Goal: Task Accomplishment & Management: Manage account settings

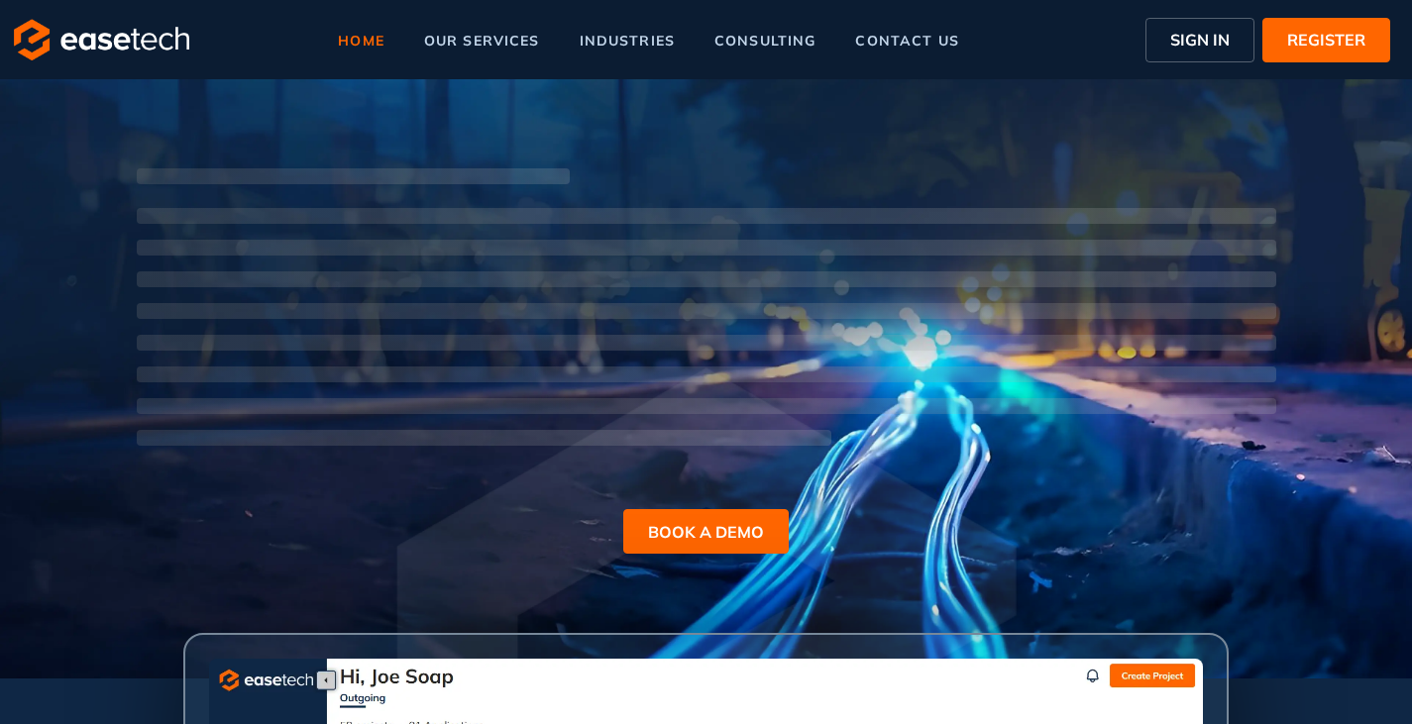
click at [1188, 44] on span "SIGN IN" at bounding box center [1199, 40] width 59 height 24
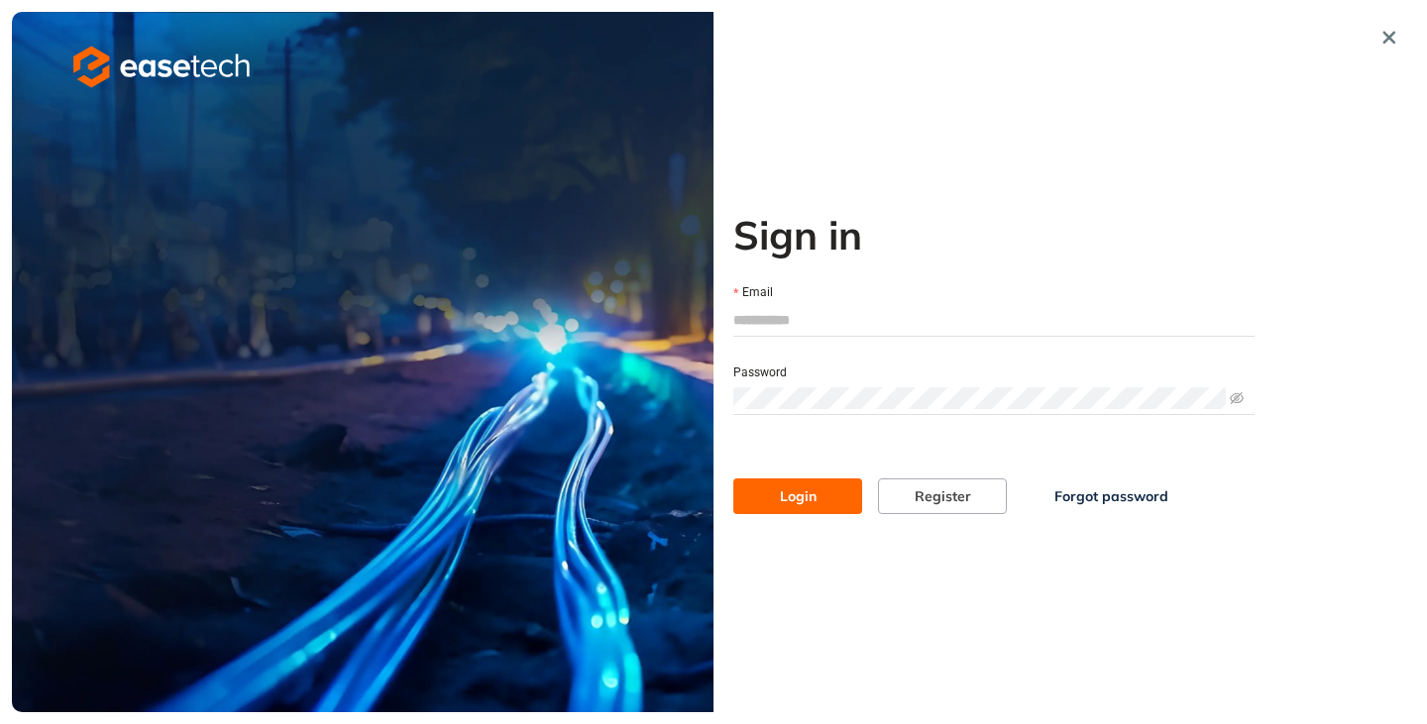
click at [819, 321] on input "Email" at bounding box center [993, 320] width 521 height 30
type input "**********"
click at [824, 496] on button "Login" at bounding box center [797, 497] width 129 height 36
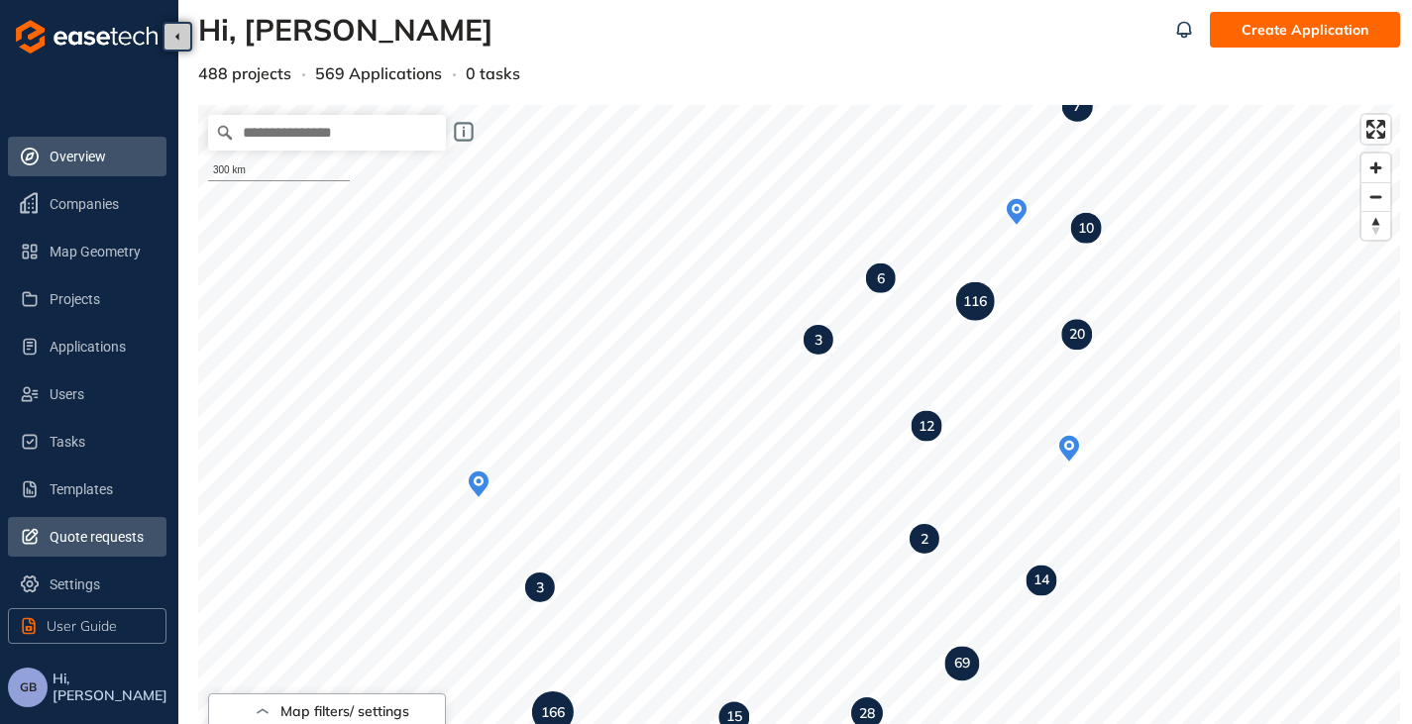
click at [96, 542] on span "Quote requests" at bounding box center [100, 537] width 101 height 40
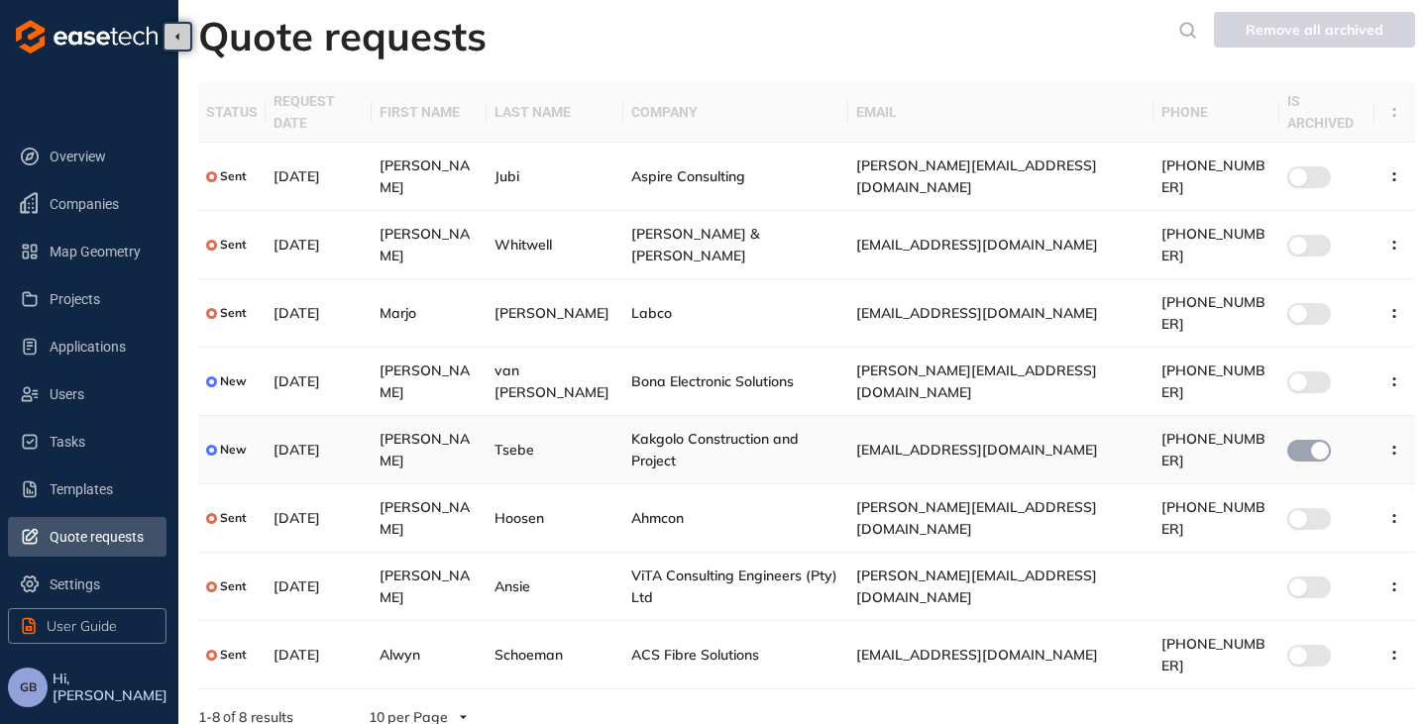
click at [799, 430] on span "Kakgolo Construction and Project" at bounding box center [714, 450] width 167 height 40
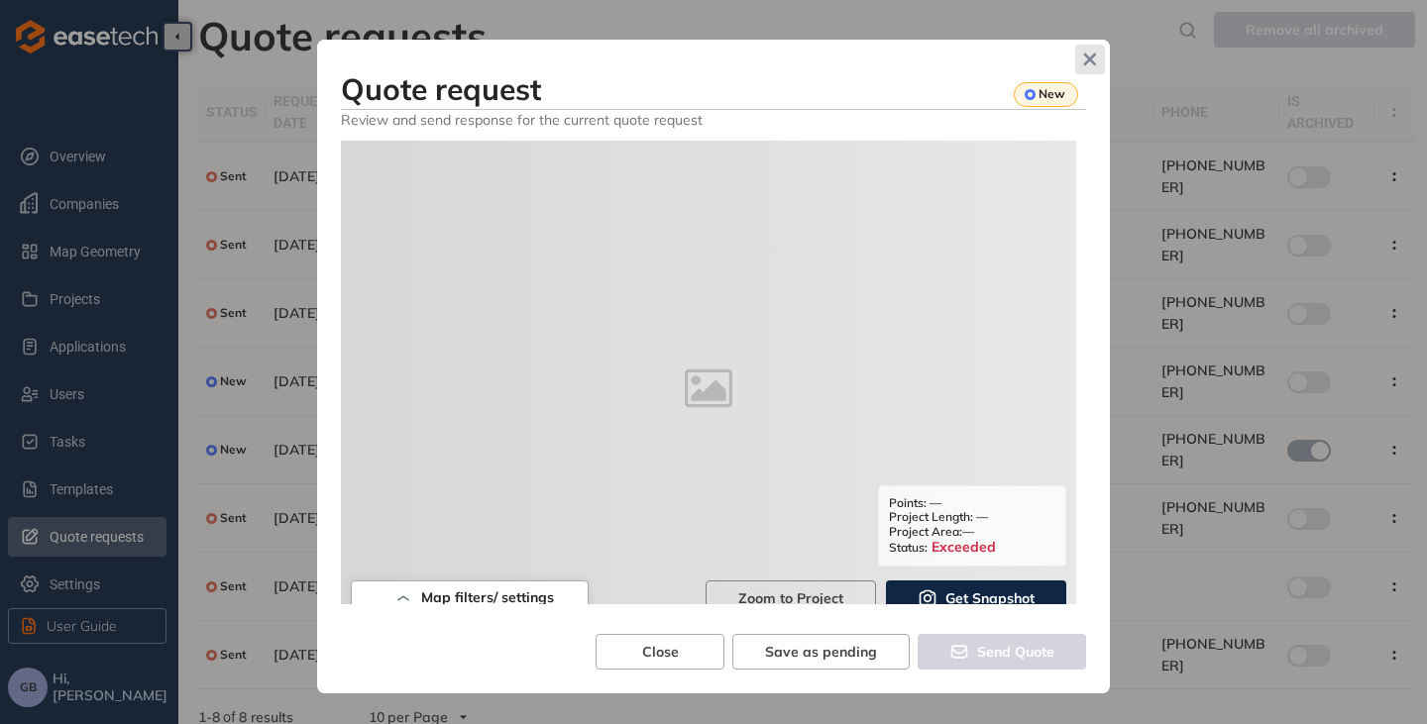
click at [1089, 57] on icon "Close" at bounding box center [1090, 60] width 13 height 13
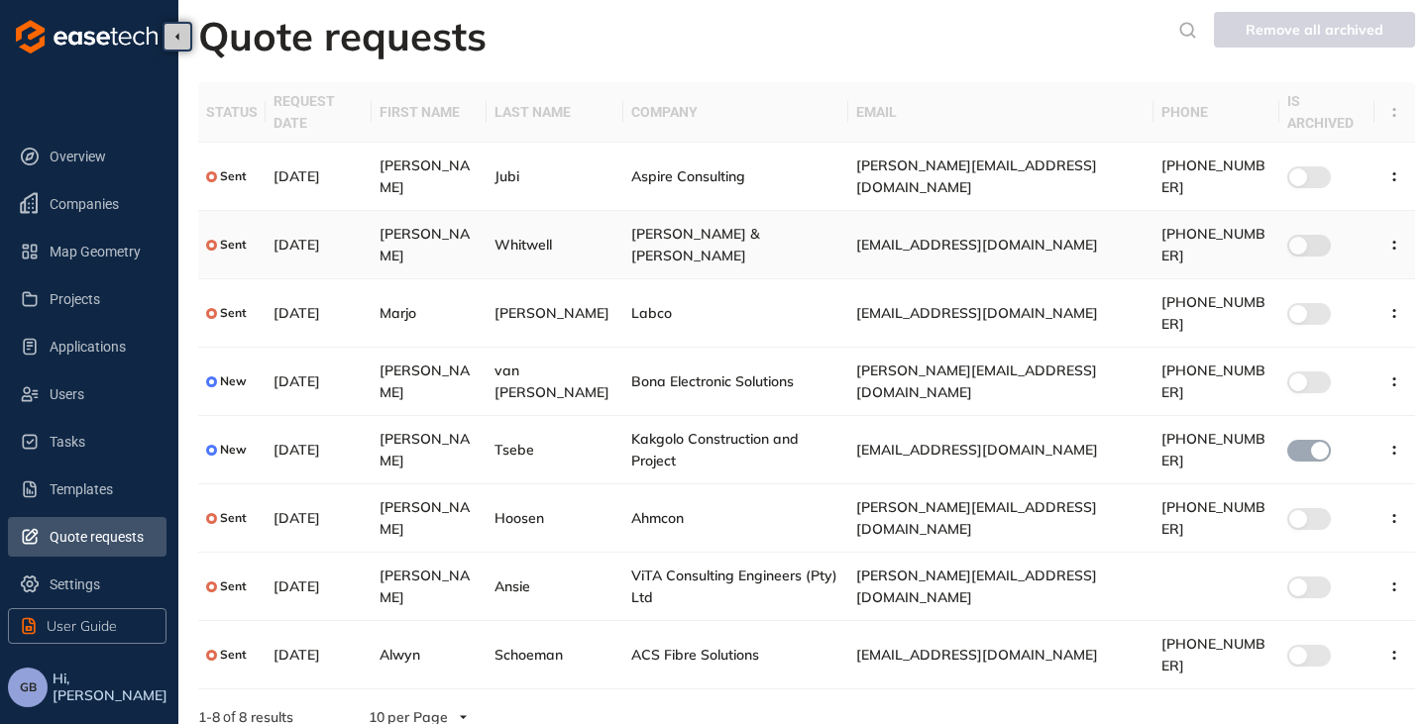
click at [704, 239] on td "[PERSON_NAME] & [PERSON_NAME]" at bounding box center [735, 245] width 225 height 68
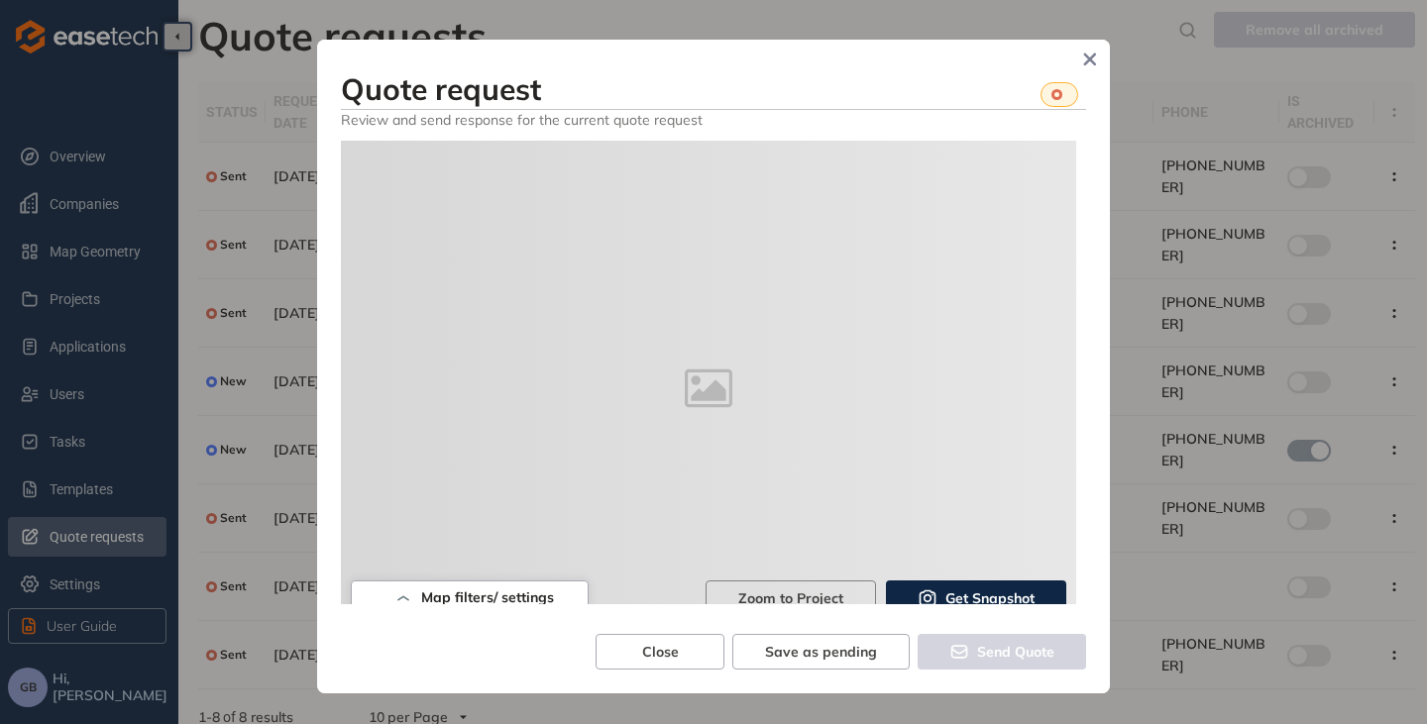
type textarea "**********"
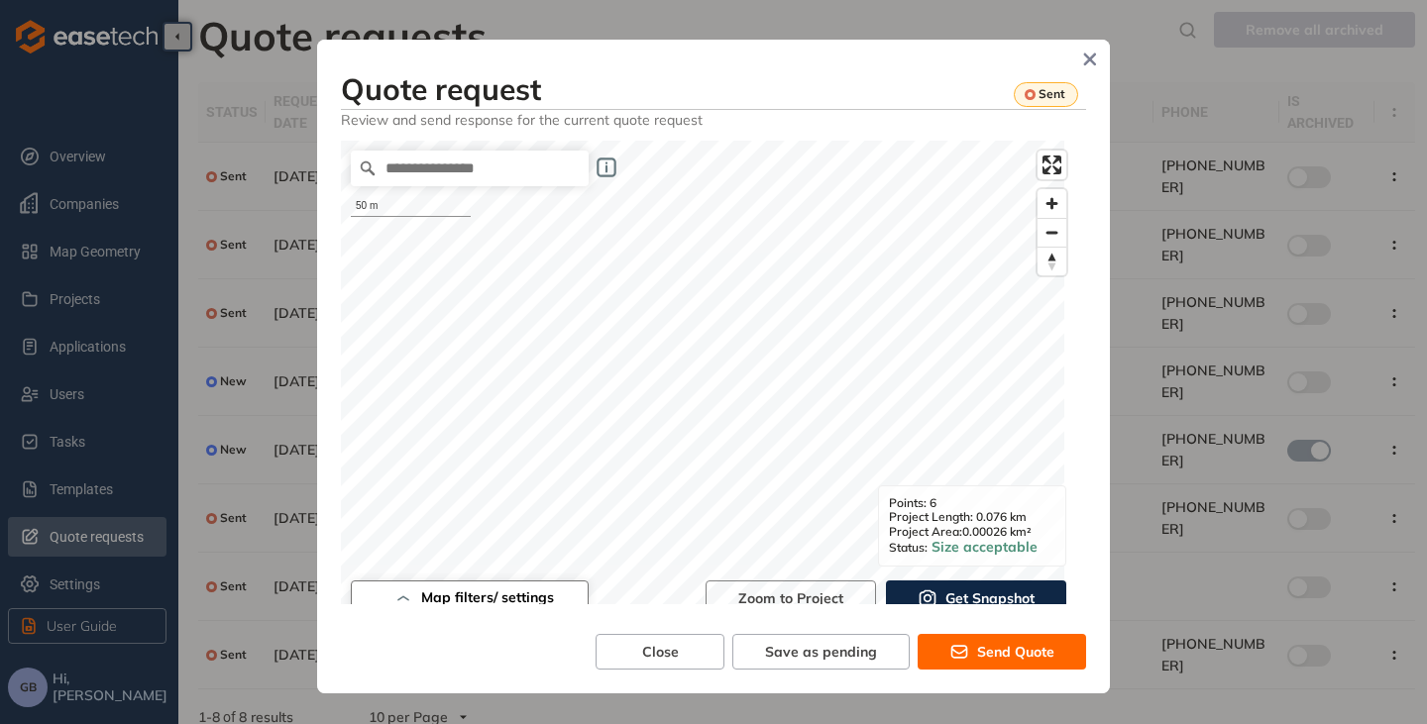
click at [412, 593] on icon "button" at bounding box center [403, 599] width 20 height 24
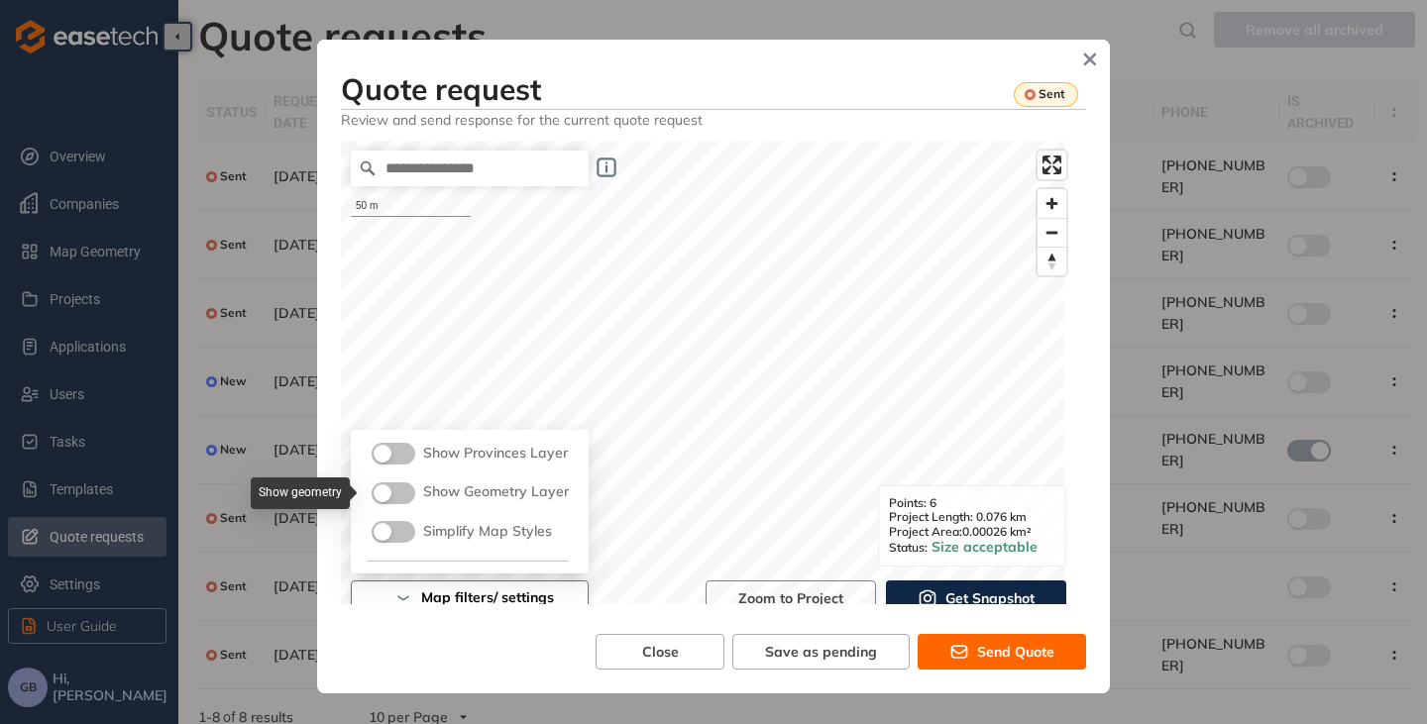
click at [393, 492] on button "button" at bounding box center [394, 494] width 44 height 22
click at [411, 595] on icon "button" at bounding box center [403, 599] width 20 height 24
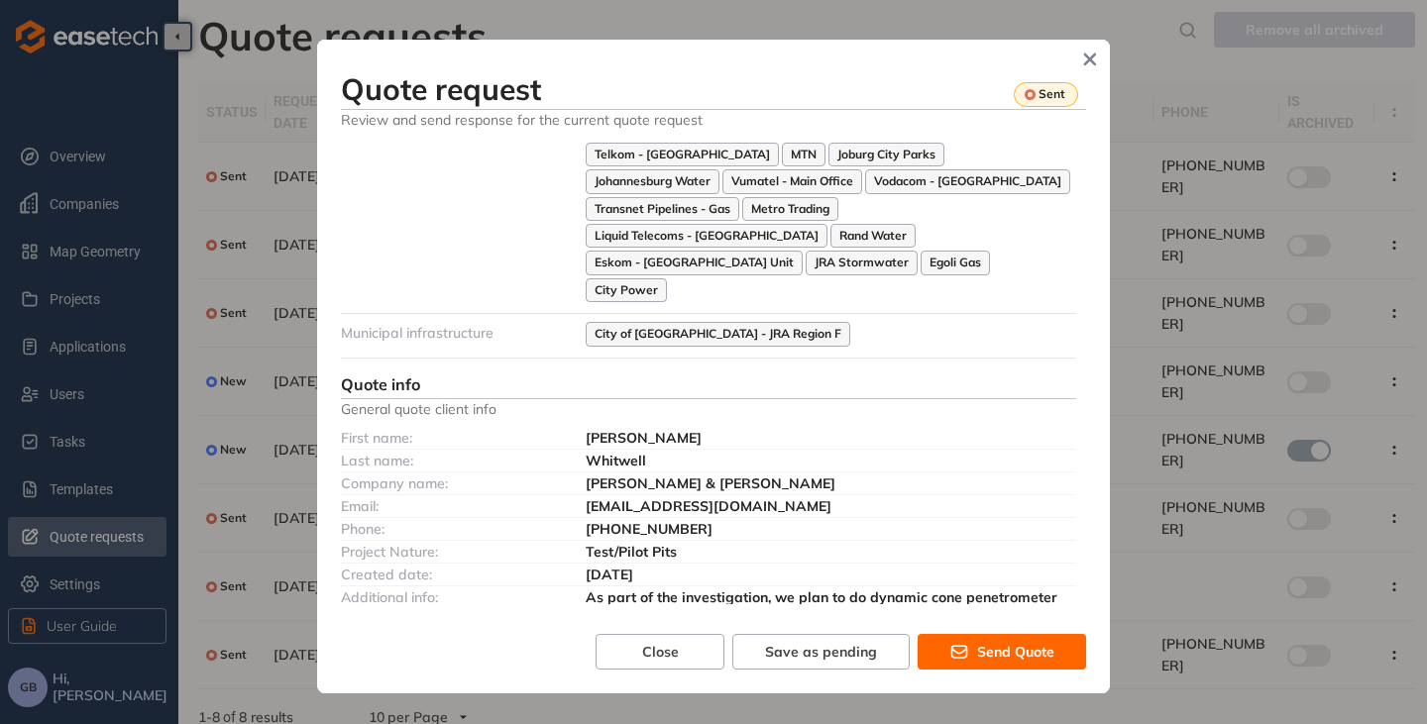
scroll to position [991, 0]
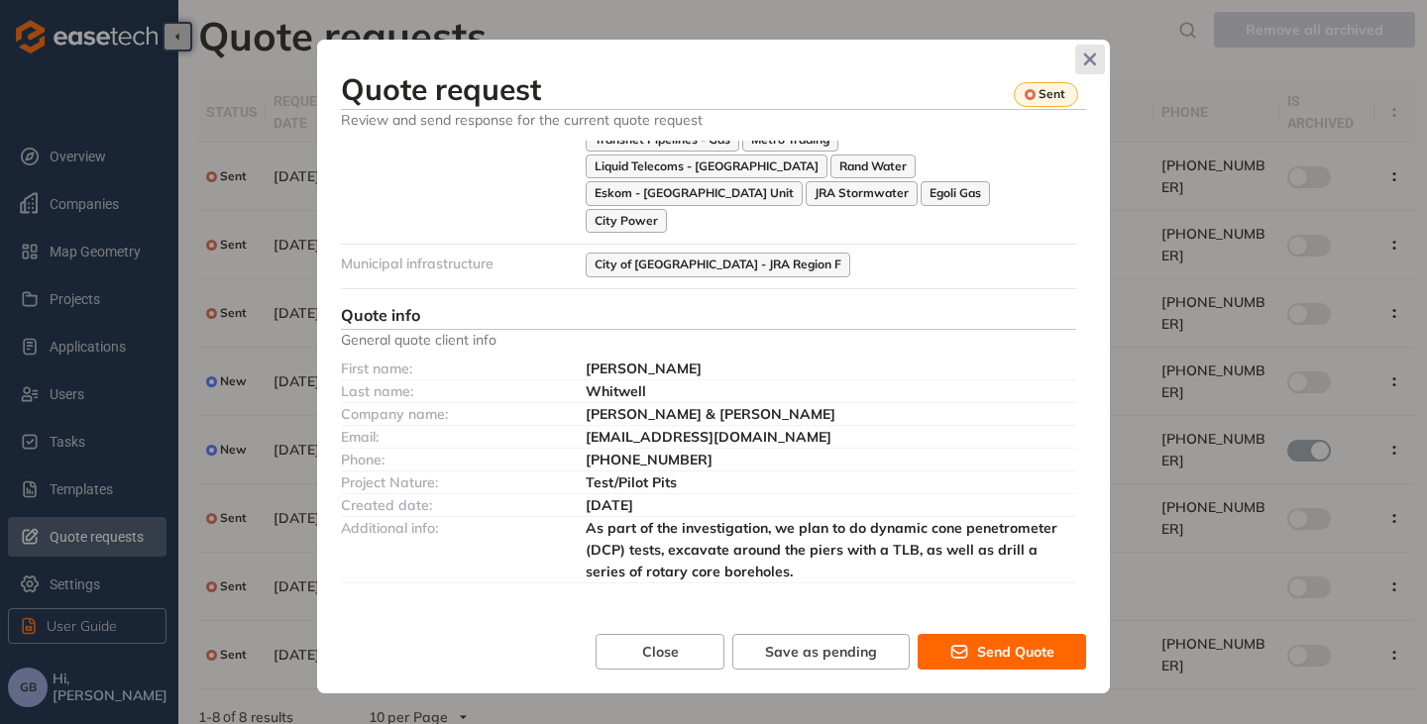
click at [1097, 60] on span "Close" at bounding box center [1090, 60] width 30 height 30
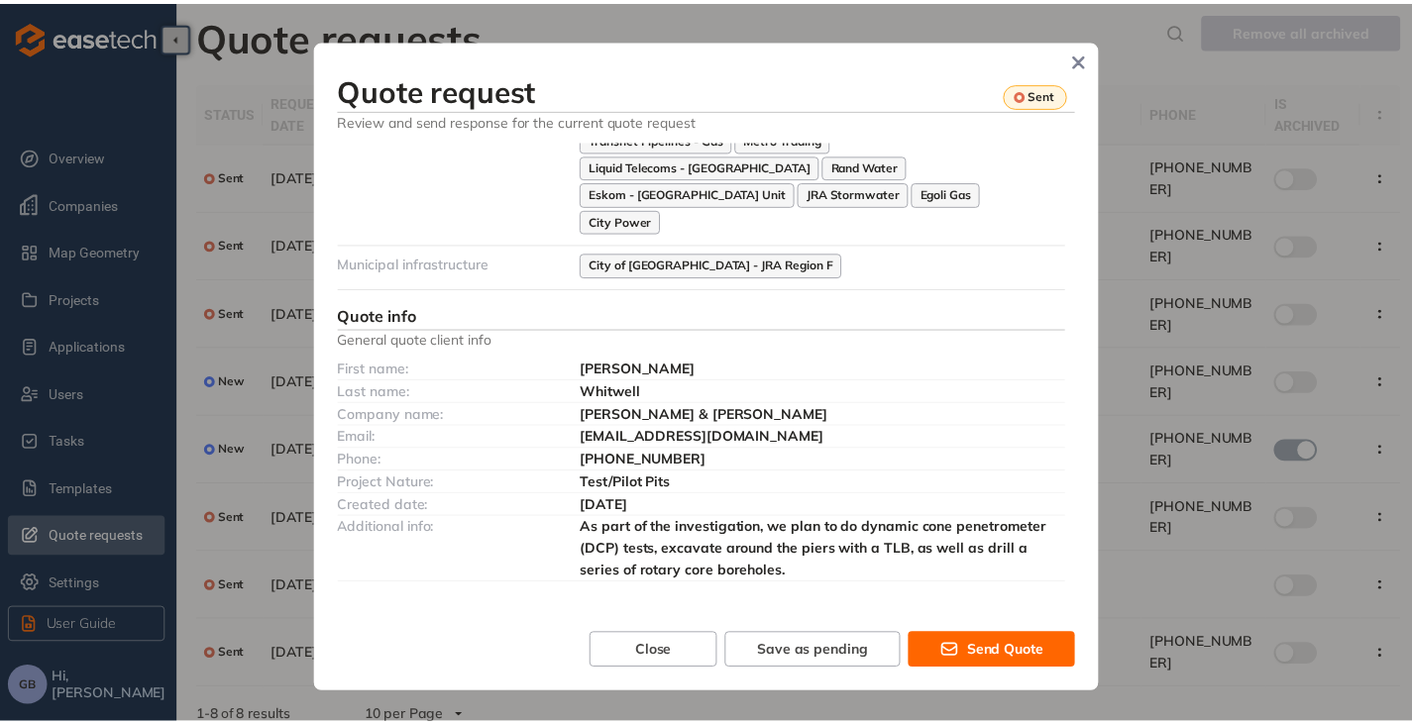
scroll to position [1118, 0]
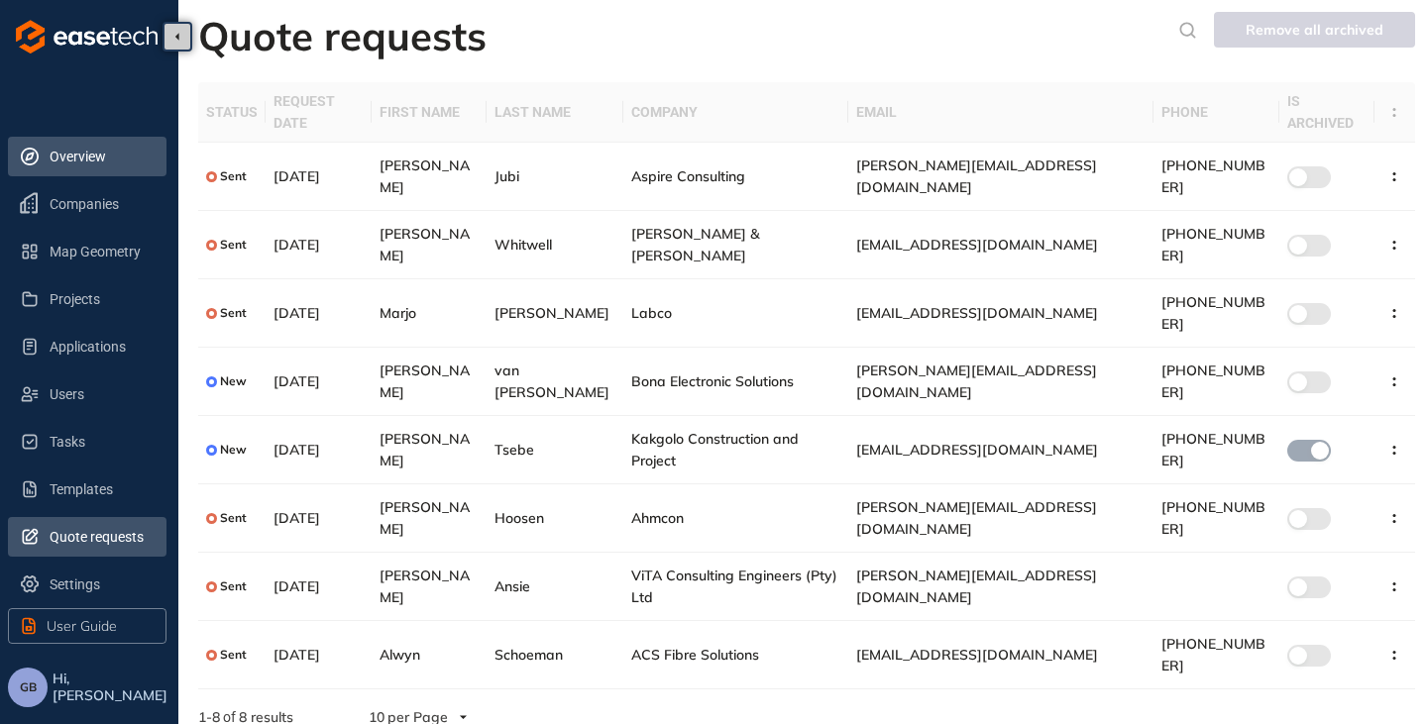
click at [76, 159] on span "Overview" at bounding box center [100, 157] width 101 height 40
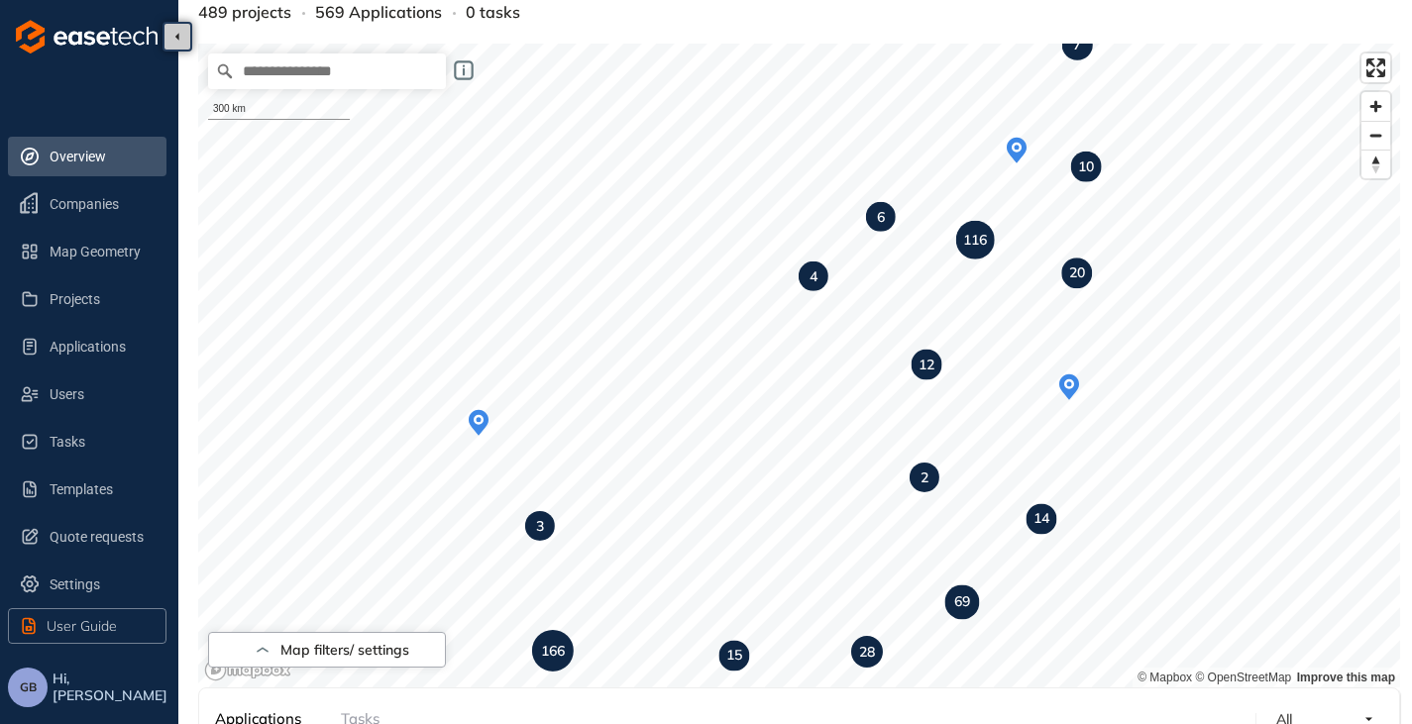
scroll to position [99, 0]
